Goal: Information Seeking & Learning: Learn about a topic

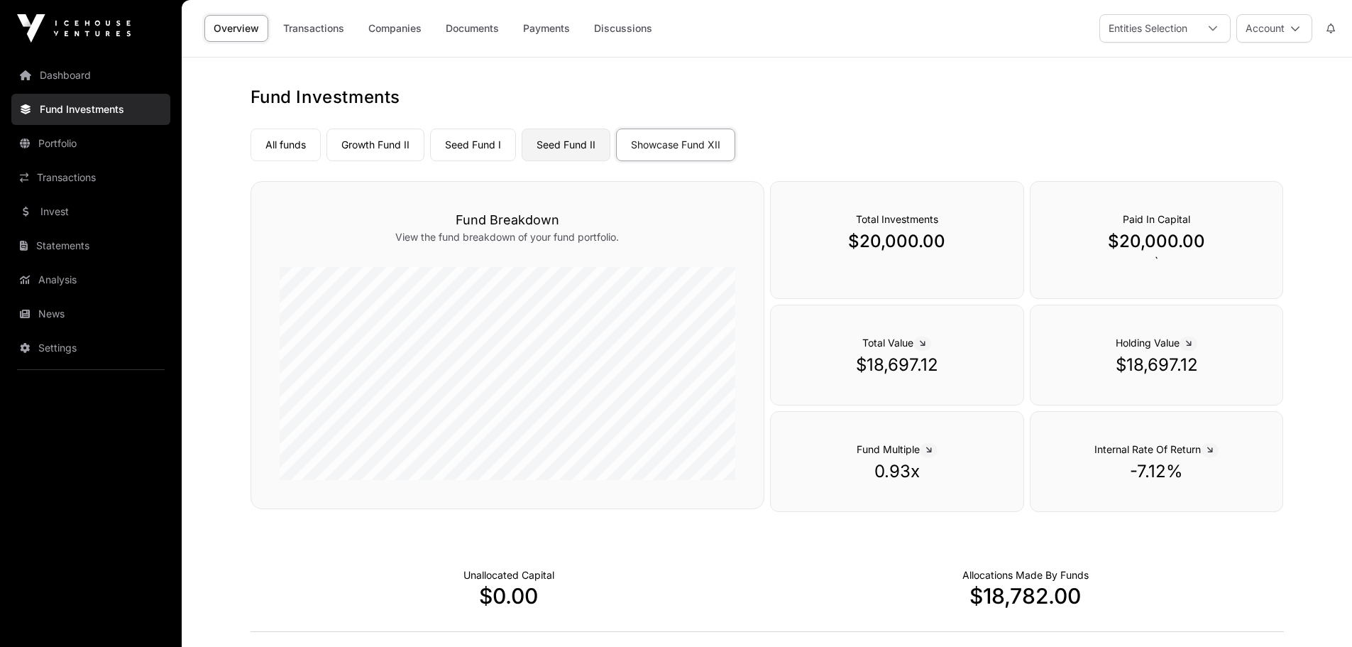
click at [565, 150] on link "Seed Fund II" at bounding box center [566, 144] width 89 height 33
click at [499, 148] on link "Seed Fund I" at bounding box center [473, 144] width 86 height 33
click at [408, 146] on link "Growth Fund II" at bounding box center [376, 144] width 98 height 33
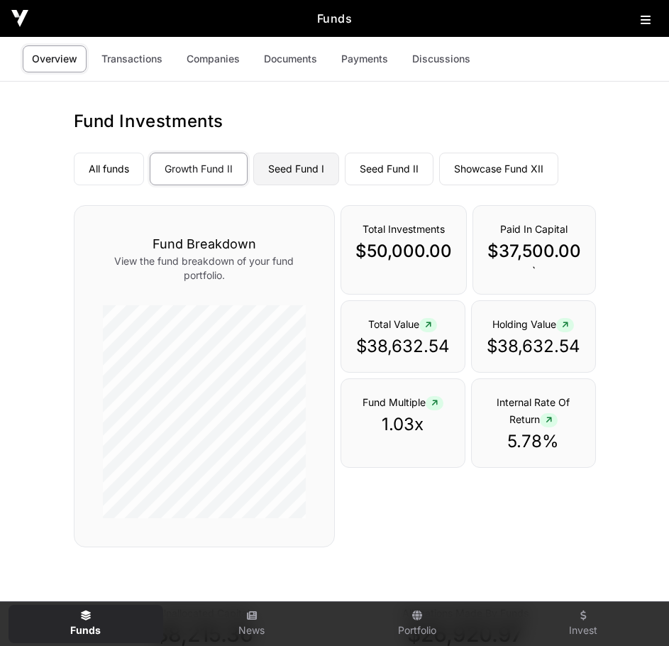
click at [324, 160] on link "Seed Fund I" at bounding box center [296, 169] width 86 height 33
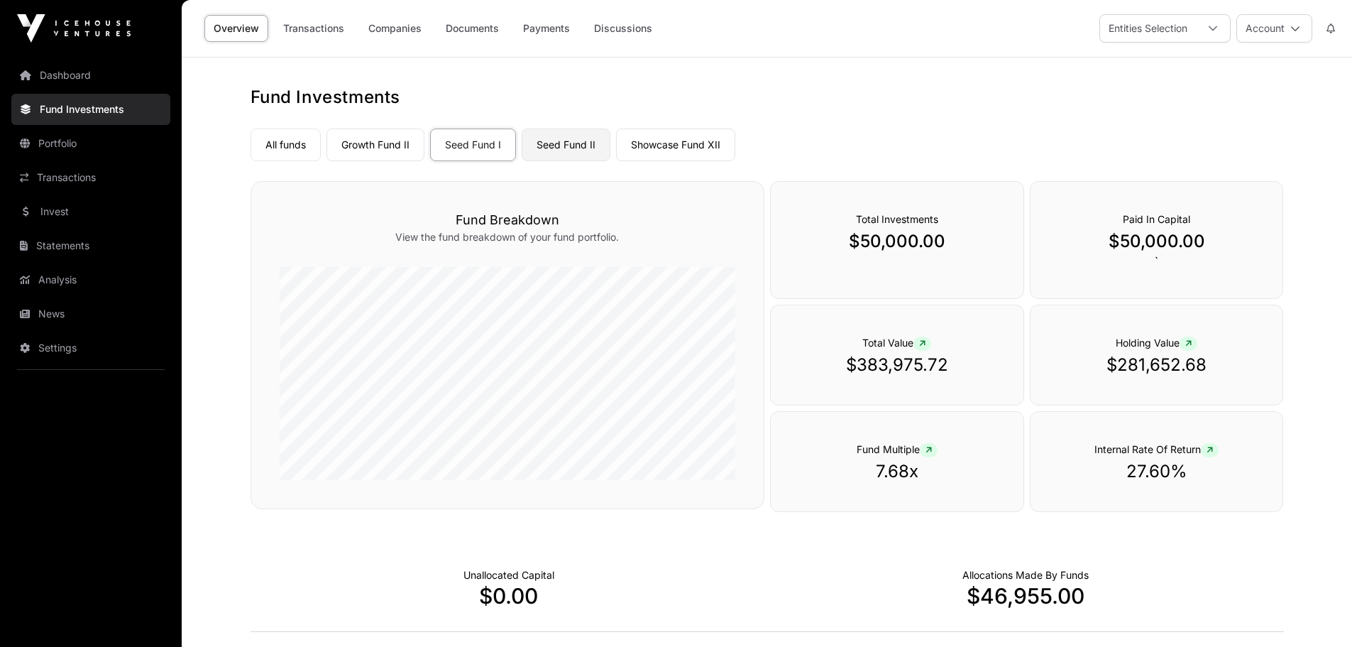
click at [588, 143] on link "Seed Fund II" at bounding box center [566, 144] width 89 height 33
click at [1293, 32] on icon at bounding box center [1296, 28] width 10 height 10
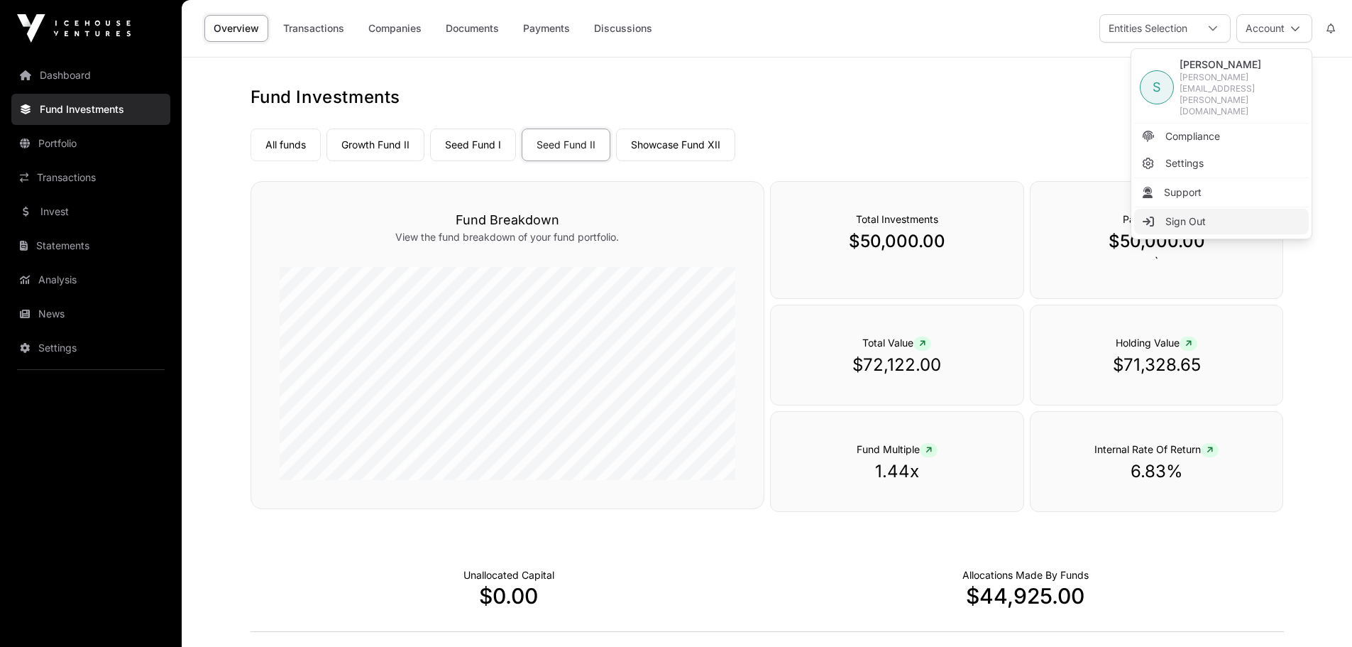
click at [1198, 209] on link "Sign Out" at bounding box center [1221, 222] width 175 height 26
